Goal: Task Accomplishment & Management: Use online tool/utility

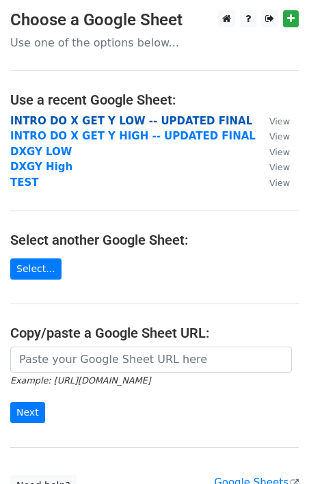
click at [155, 119] on strong "INTRO DO X GET Y LOW -- UPDATED FINAL" at bounding box center [131, 121] width 242 height 12
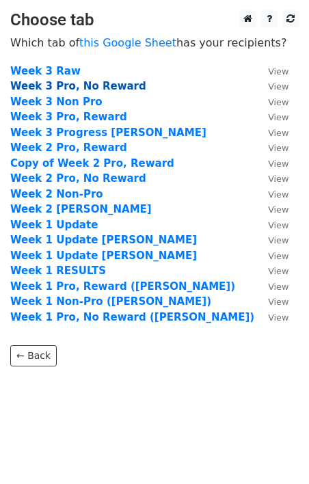
click at [98, 82] on strong "Week 3 Pro, No Reward" at bounding box center [78, 86] width 136 height 12
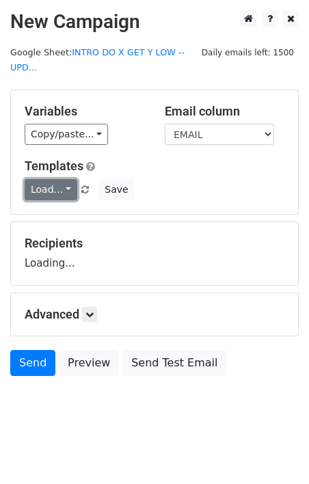
click at [64, 189] on link "Load..." at bounding box center [51, 189] width 53 height 21
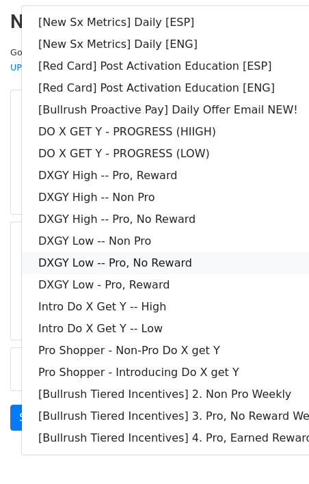
click at [161, 263] on link "DXGY Low -- Pro, No Reward" at bounding box center [197, 263] width 351 height 22
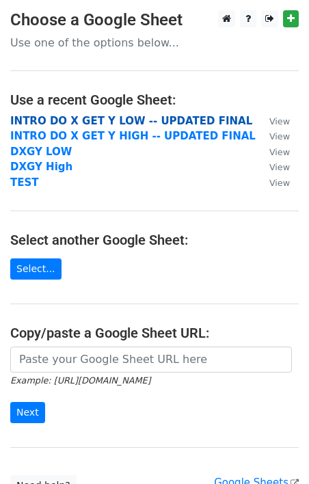
click at [105, 118] on strong "INTRO DO X GET Y LOW -- UPDATED FINAL" at bounding box center [131, 121] width 242 height 12
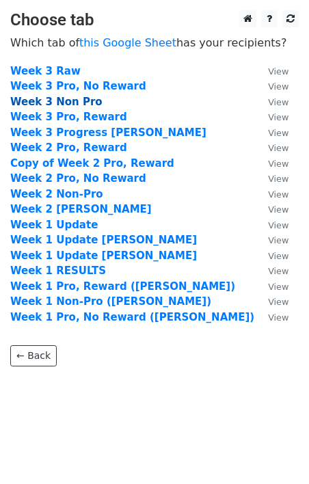
click at [81, 102] on strong "Week 3 Non Pro" at bounding box center [56, 102] width 92 height 12
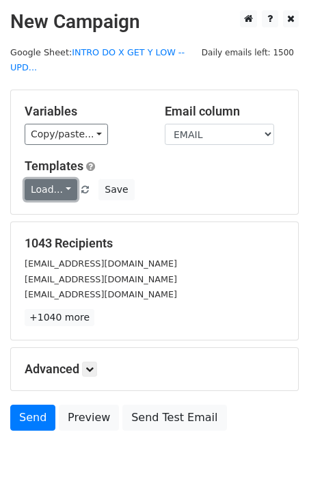
click at [60, 194] on link "Load..." at bounding box center [51, 189] width 53 height 21
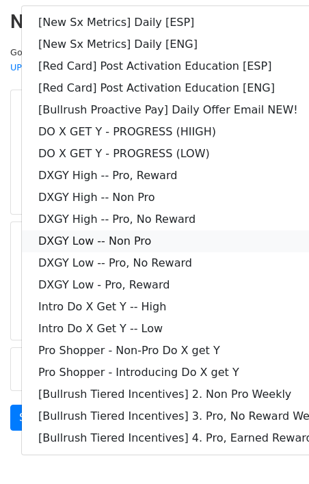
click at [127, 232] on link "DXGY Low -- Non Pro" at bounding box center [197, 241] width 351 height 22
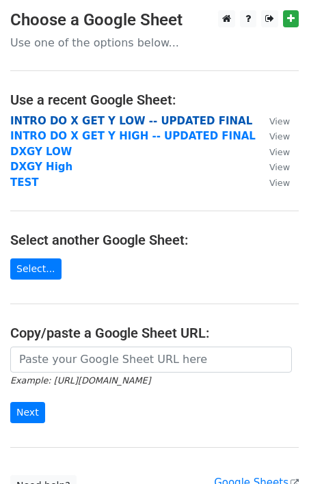
click at [133, 116] on strong "INTRO DO X GET Y LOW -- UPDATED FINAL" at bounding box center [131, 121] width 242 height 12
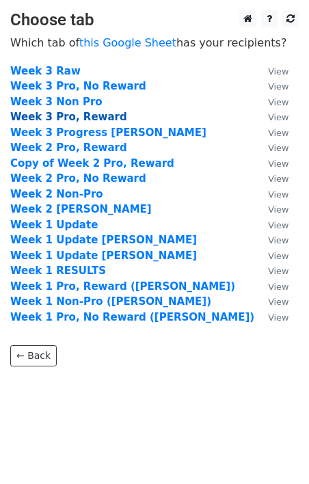
click at [81, 114] on strong "Week 3 Pro, Reward" at bounding box center [68, 117] width 117 height 12
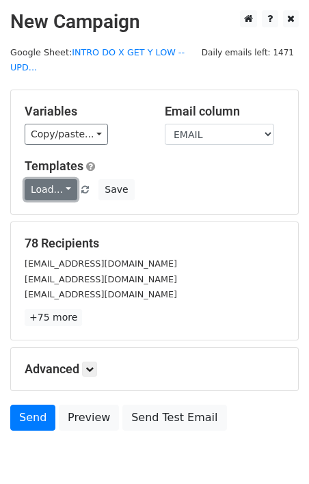
click at [64, 191] on link "Load..." at bounding box center [51, 189] width 53 height 21
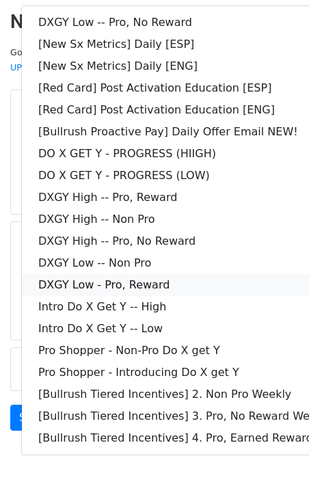
click at [164, 277] on link "DXGY Low - Pro, Reward" at bounding box center [197, 285] width 351 height 22
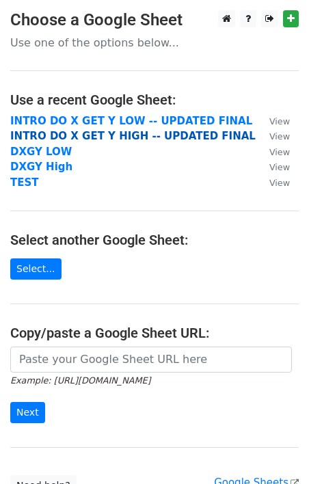
click at [129, 137] on strong "INTRO DO X GET Y HIGH -- UPDATED FINAL" at bounding box center [133, 136] width 246 height 12
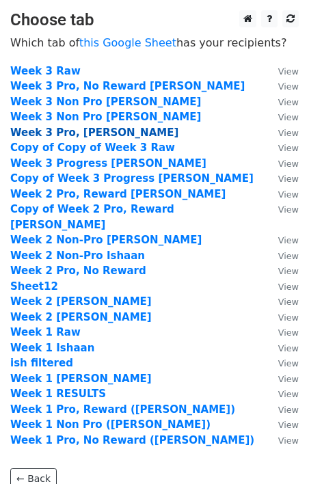
click at [129, 137] on strong "Week 3 Pro, [PERSON_NAME]" at bounding box center [94, 133] width 168 height 12
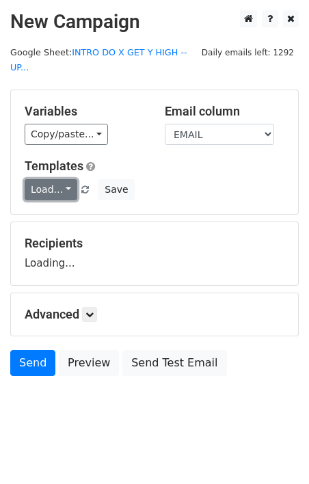
click at [67, 179] on link "Load..." at bounding box center [51, 189] width 53 height 21
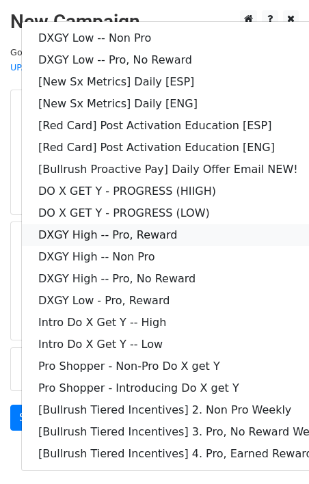
click at [173, 224] on link "DXGY High -- Pro, Reward" at bounding box center [197, 235] width 351 height 22
